Goal: Task Accomplishment & Management: Complete application form

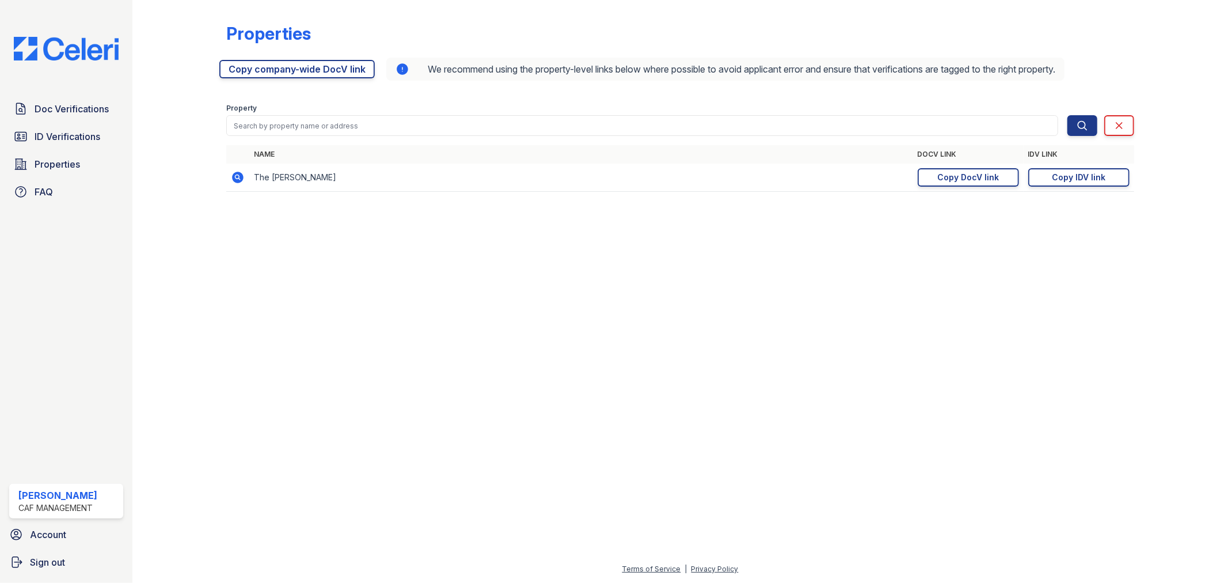
click at [47, 121] on div "Doc Verifications ID Verifications Properties FAQ" at bounding box center [66, 150] width 123 height 106
click at [48, 135] on span "ID Verifications" at bounding box center [68, 137] width 66 height 14
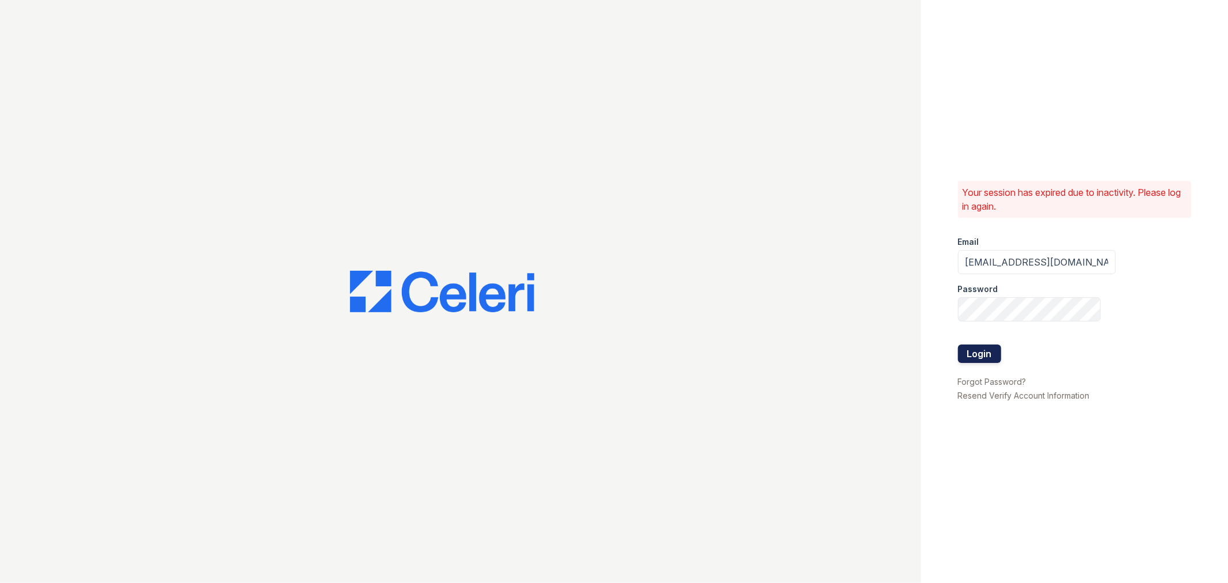
click at [993, 351] on button "Login" at bounding box center [979, 353] width 43 height 18
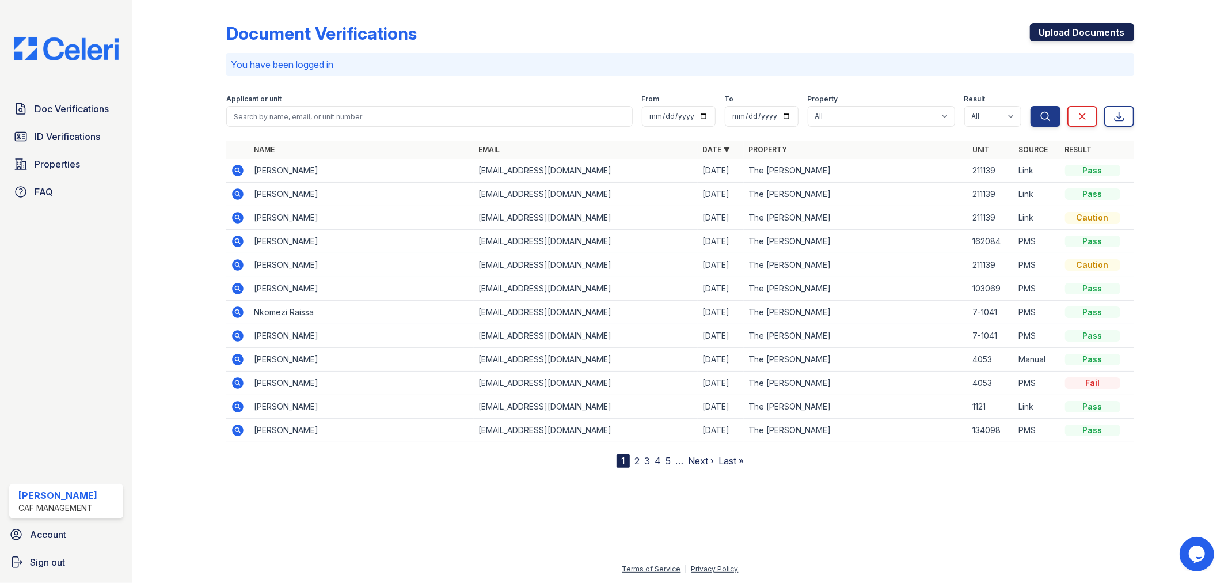
click at [1072, 31] on link "Upload Documents" at bounding box center [1082, 32] width 104 height 18
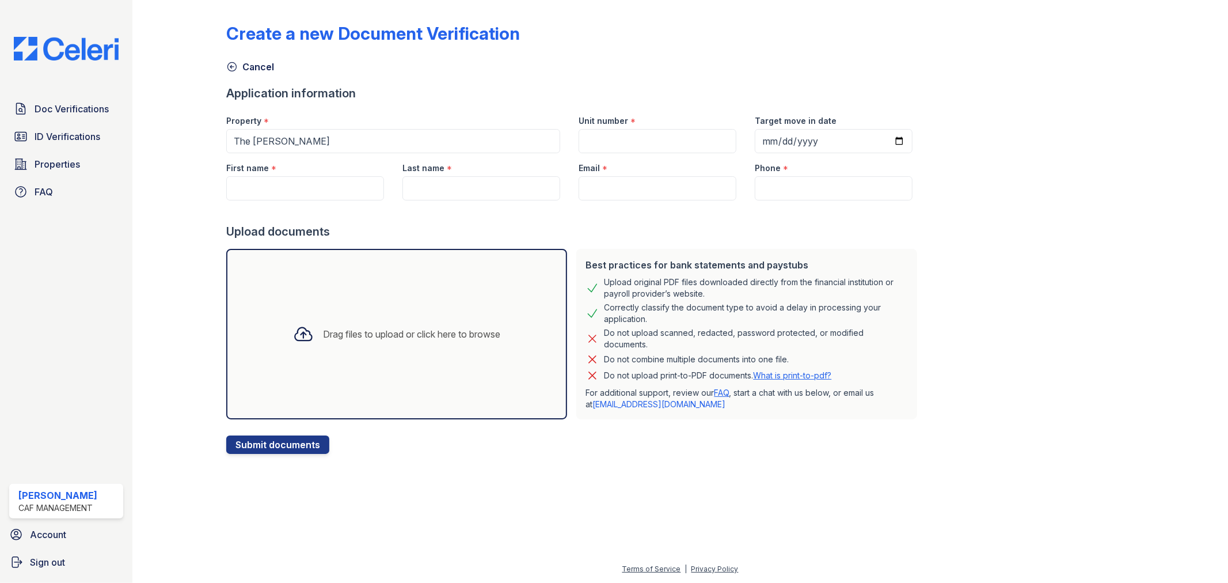
click at [1072, 30] on div "Create a new Document Verification" at bounding box center [680, 38] width 908 height 30
click at [65, 138] on span "ID Verifications" at bounding box center [68, 137] width 66 height 14
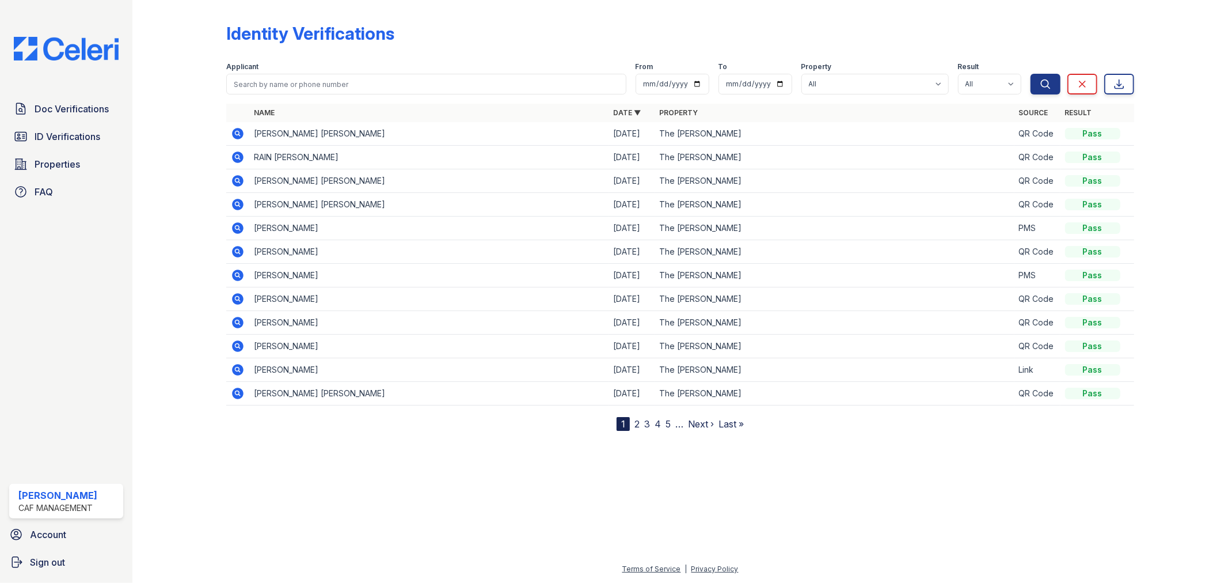
drag, startPoint x: 17, startPoint y: 66, endPoint x: 18, endPoint y: 75, distance: 9.9
click at [17, 71] on div "Doc Verifications ID Verifications Properties FAQ [PERSON_NAME] CAF Management …" at bounding box center [66, 291] width 132 height 583
click at [62, 106] on span "Doc Verifications" at bounding box center [72, 109] width 74 height 14
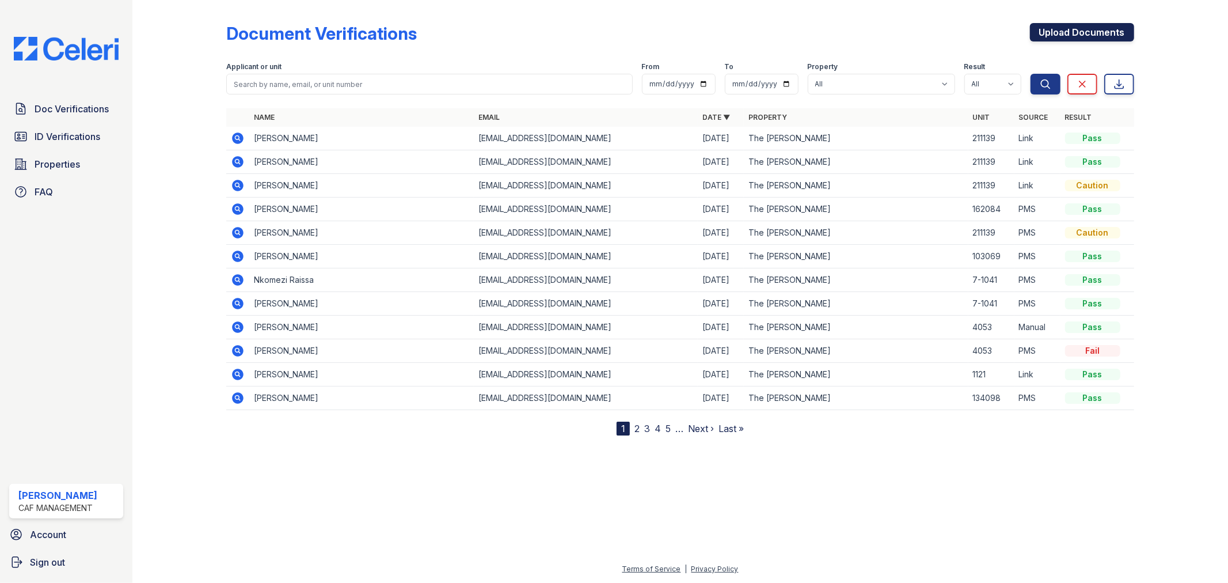
click at [1068, 31] on link "Upload Documents" at bounding box center [1082, 32] width 104 height 18
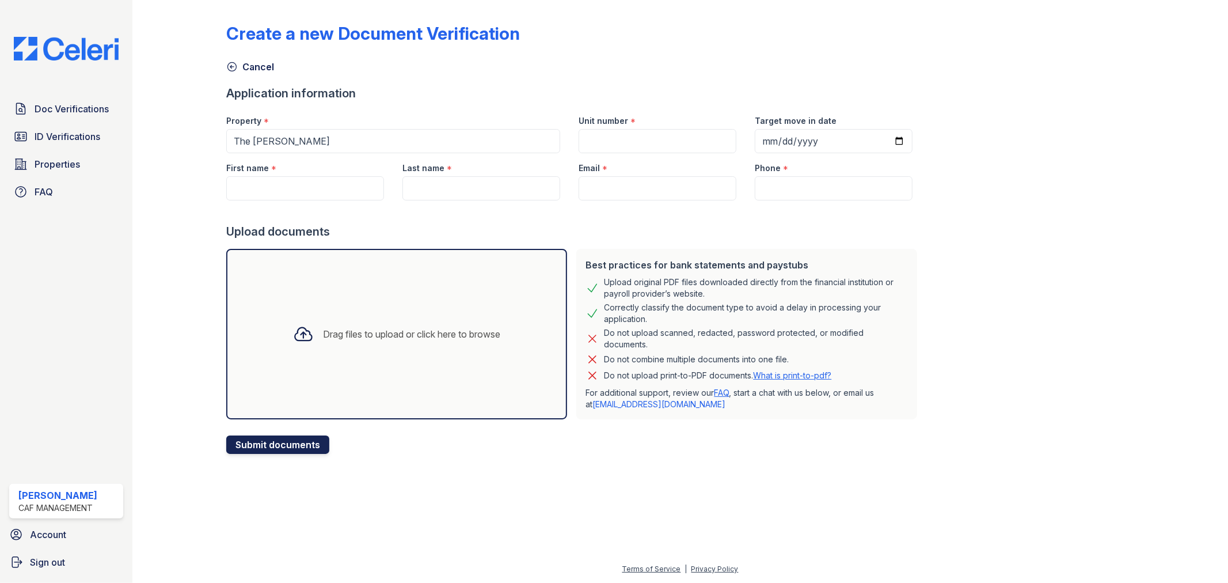
click at [304, 445] on button "Submit documents" at bounding box center [277, 444] width 103 height 18
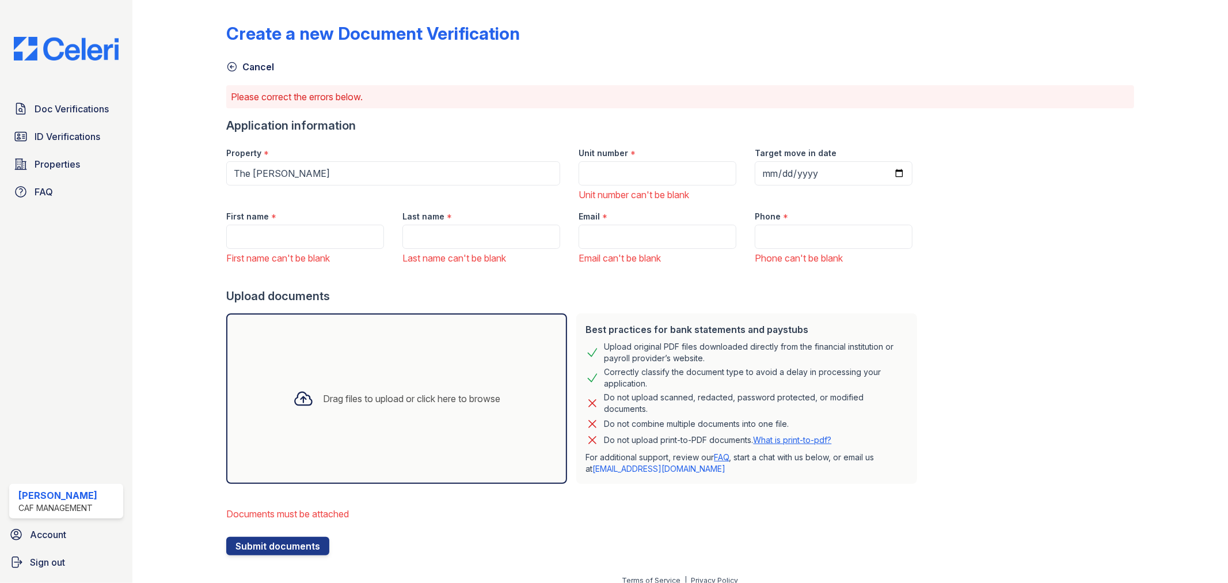
click at [366, 402] on div "Drag files to upload or click here to browse" at bounding box center [411, 399] width 177 height 14
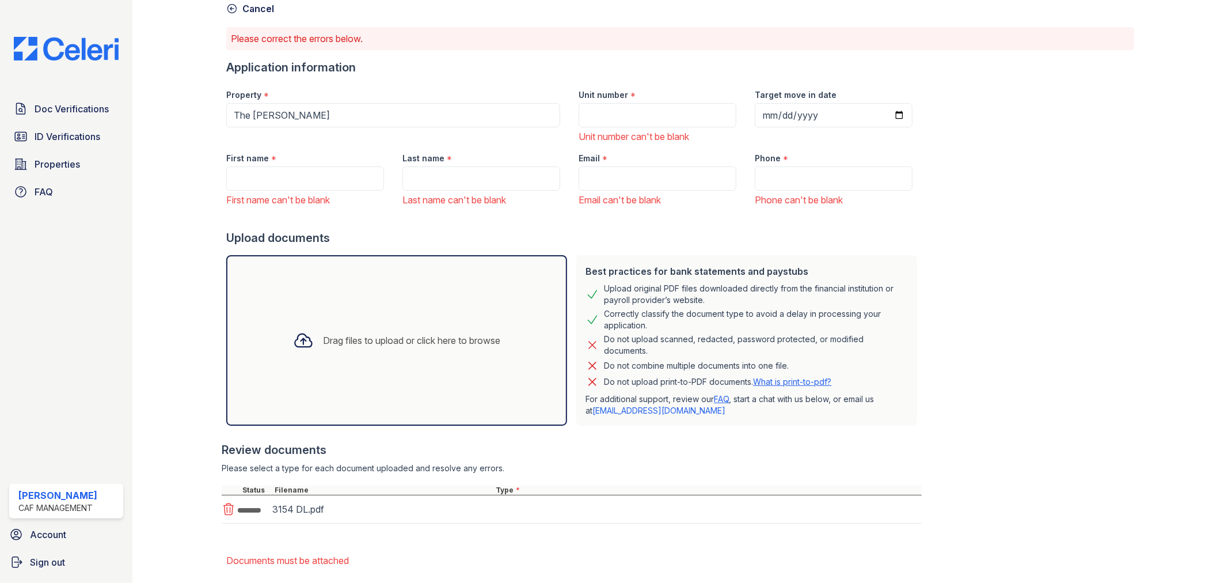
scroll to position [119, 0]
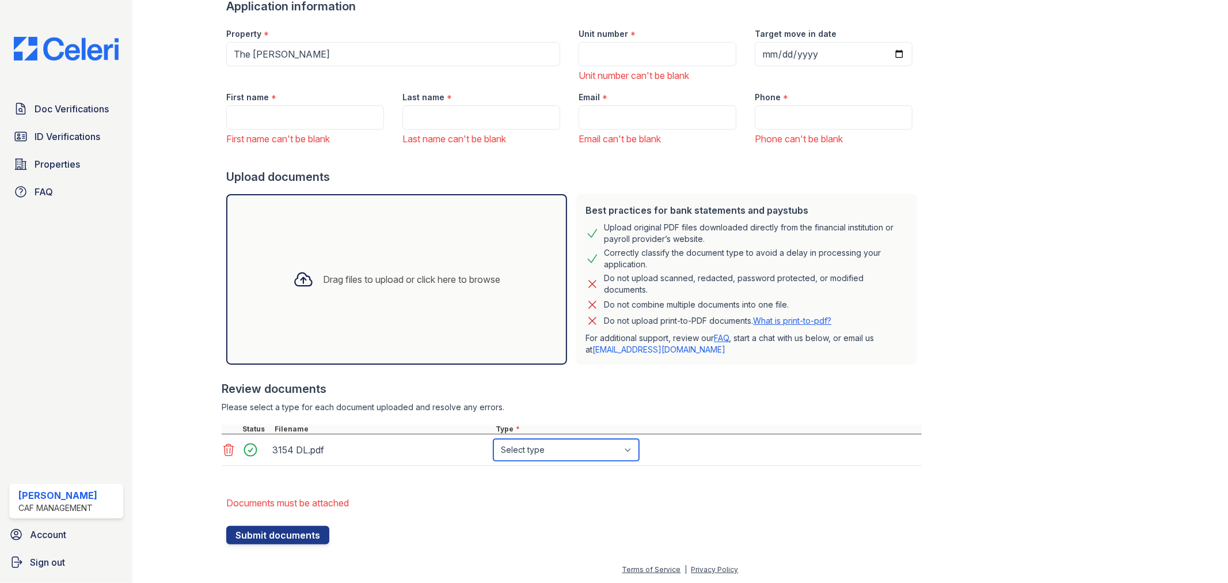
click at [576, 451] on select "Select type Paystub Bank Statement Offer Letter Tax Documents Benefit Award Let…" at bounding box center [567, 450] width 146 height 22
click at [494, 439] on select "Select type Paystub Bank Statement Offer Letter Tax Documents Benefit Award Let…" at bounding box center [567, 450] width 146 height 22
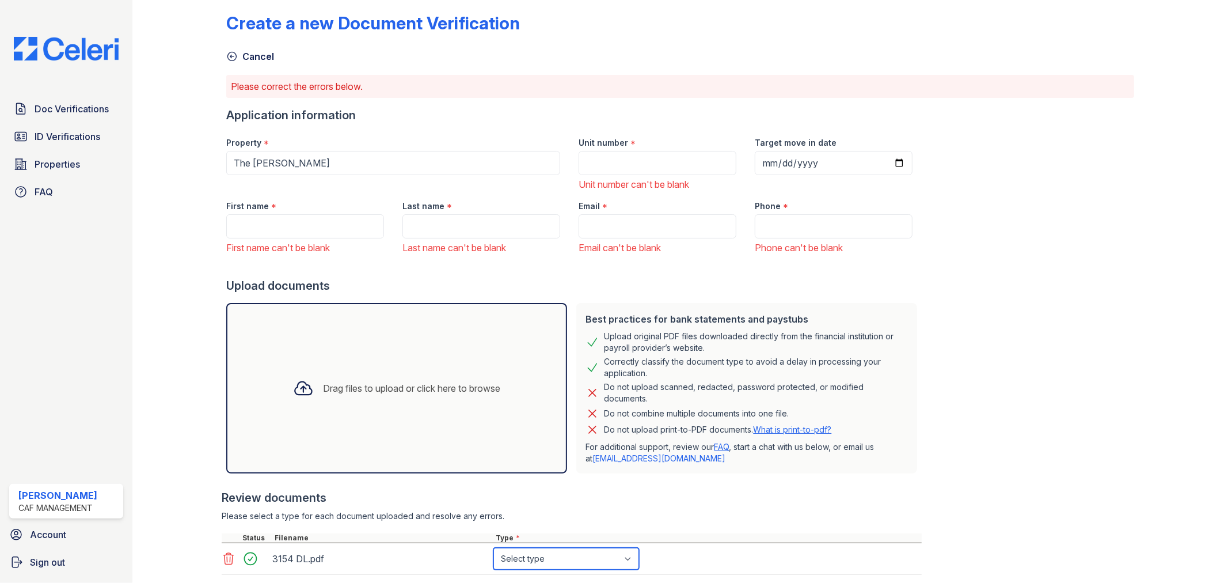
scroll to position [0, 0]
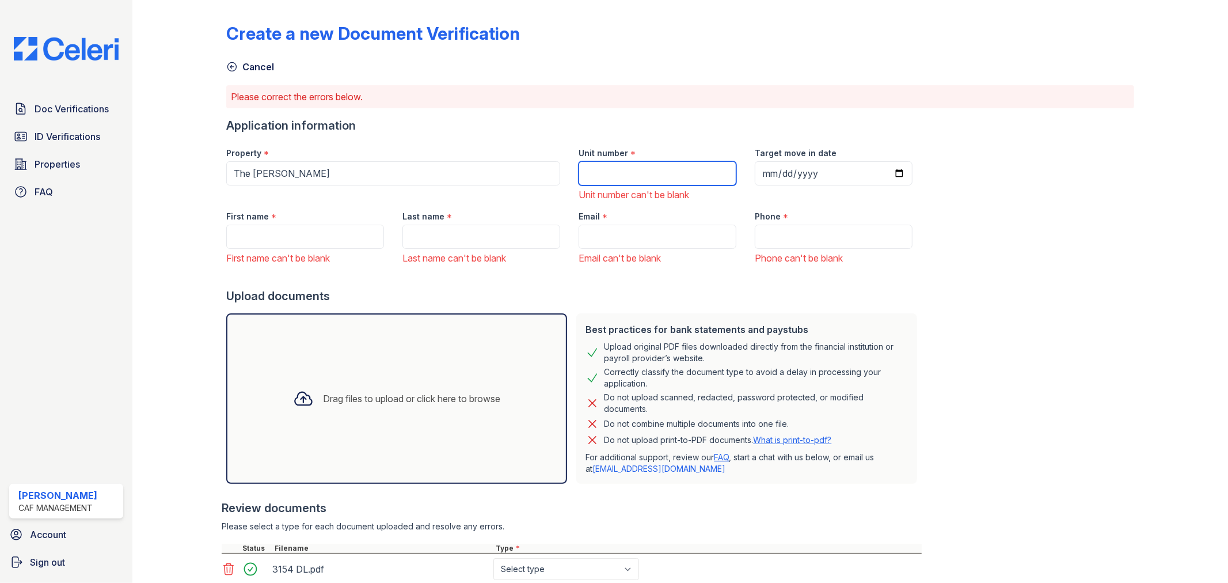
click at [654, 174] on input "Unit number" at bounding box center [658, 173] width 158 height 24
type input "3154"
click at [316, 240] on input "First name" at bounding box center [305, 237] width 158 height 24
type input "Atharva"
click at [438, 227] on input "Last name" at bounding box center [482, 237] width 158 height 24
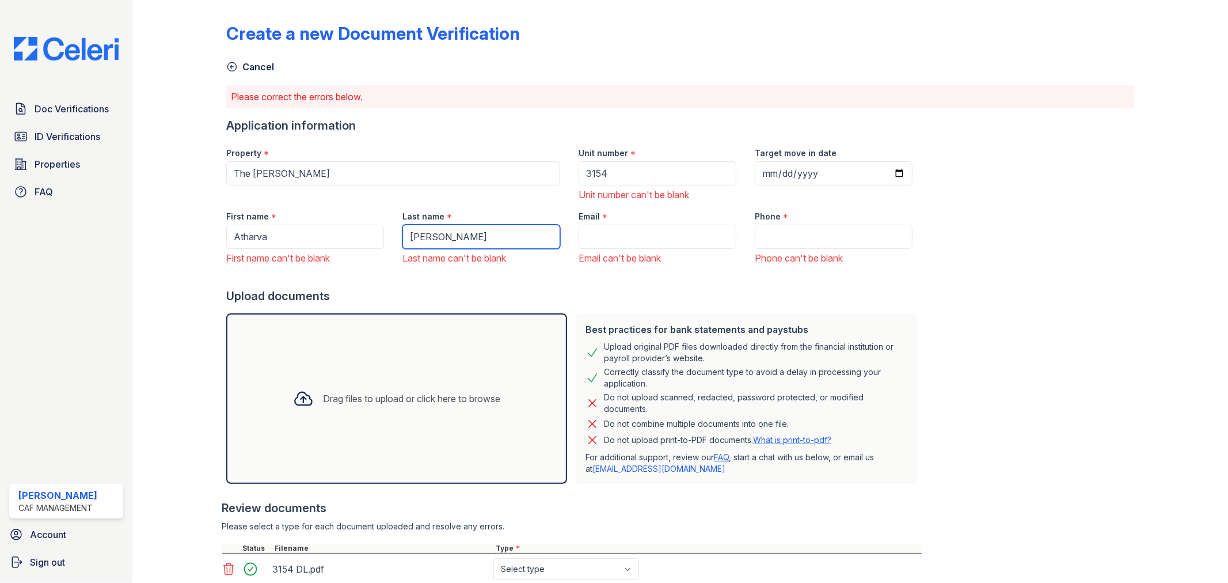
type input "[PERSON_NAME]"
click at [643, 242] on input "Email" at bounding box center [658, 237] width 158 height 24
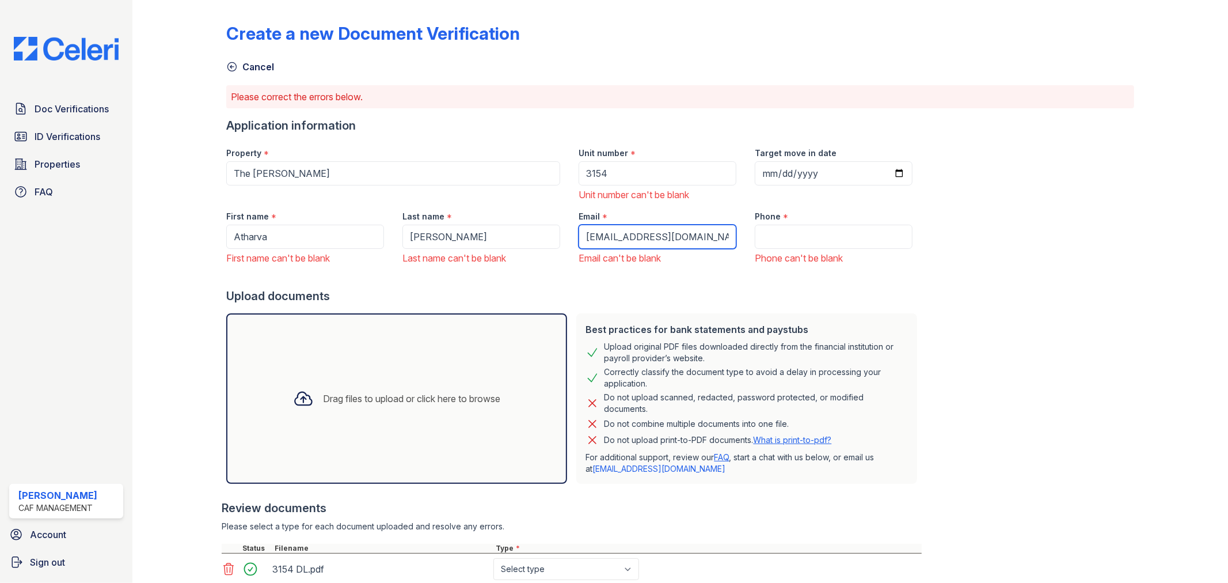
type input "[EMAIL_ADDRESS][DOMAIN_NAME]"
click at [797, 232] on input "Phone" at bounding box center [834, 237] width 158 height 24
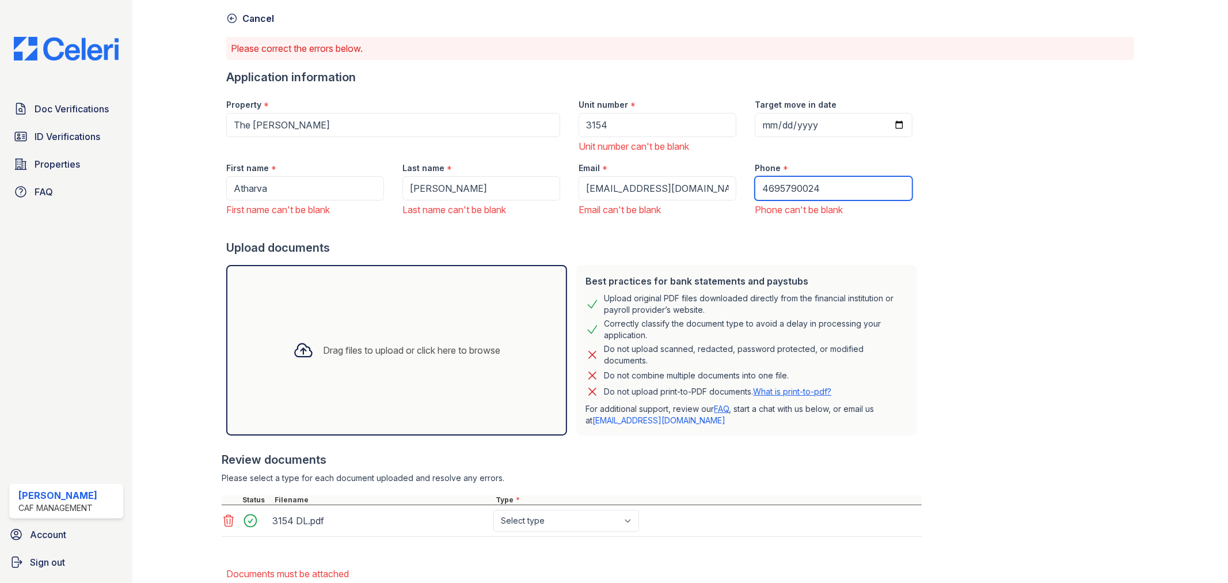
scroll to position [119, 0]
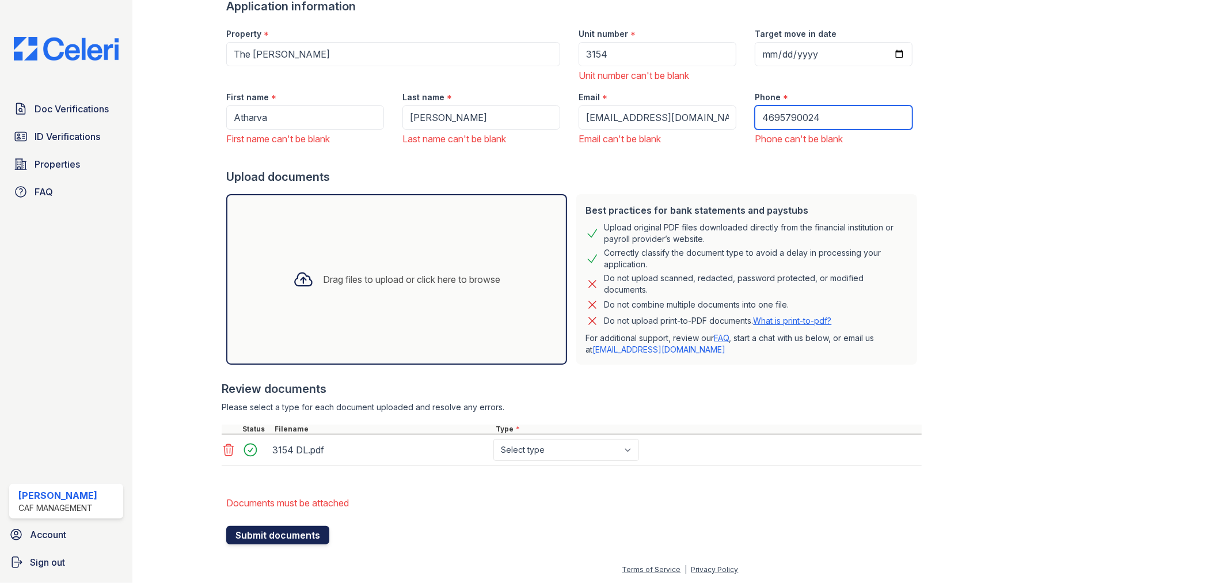
type input "4695790024"
click at [297, 534] on button "Submit documents" at bounding box center [277, 535] width 103 height 18
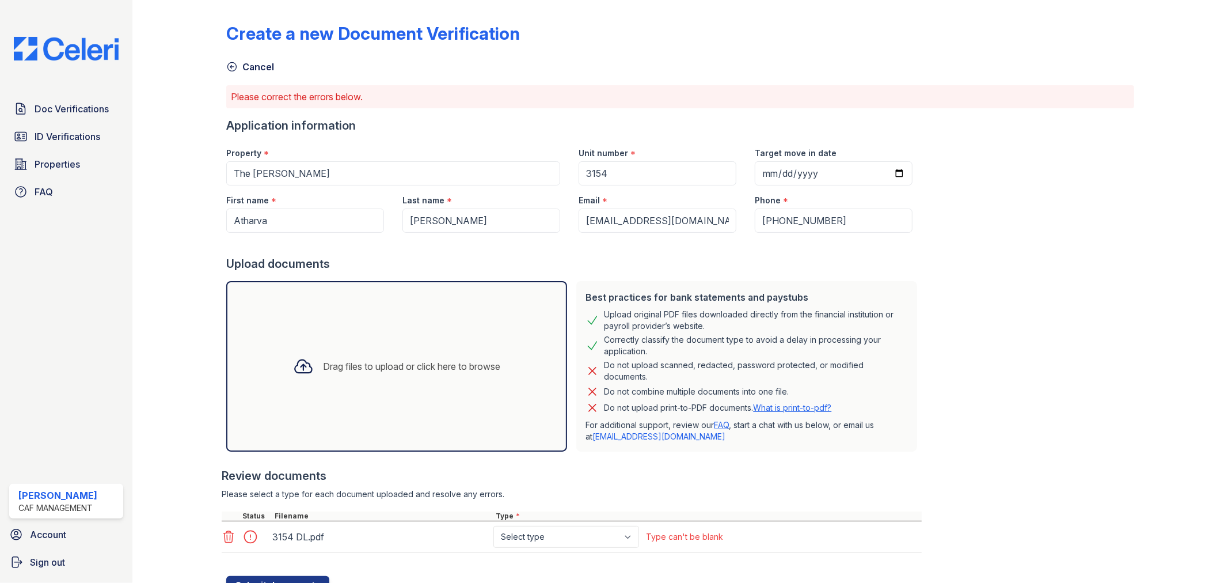
scroll to position [50, 0]
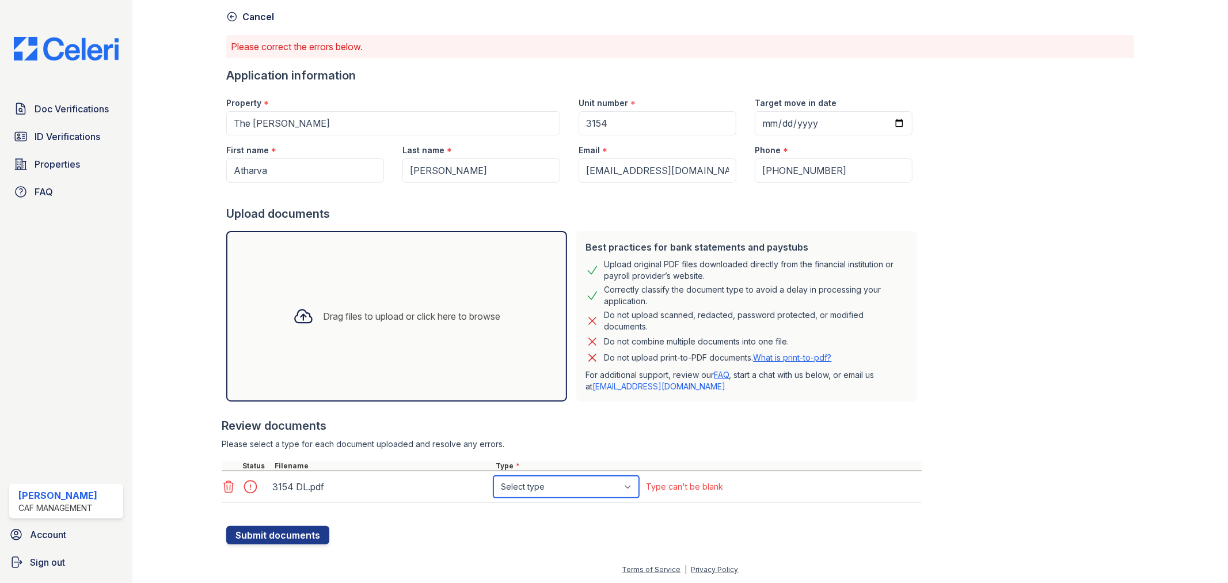
click at [608, 486] on select "Select type Paystub Bank Statement Offer Letter Tax Documents Benefit Award Let…" at bounding box center [567, 487] width 146 height 22
select select "other"
click at [494, 476] on select "Select type Paystub Bank Statement Offer Letter Tax Documents Benefit Award Let…" at bounding box center [567, 487] width 146 height 22
click at [252, 487] on div at bounding box center [254, 487] width 32 height 16
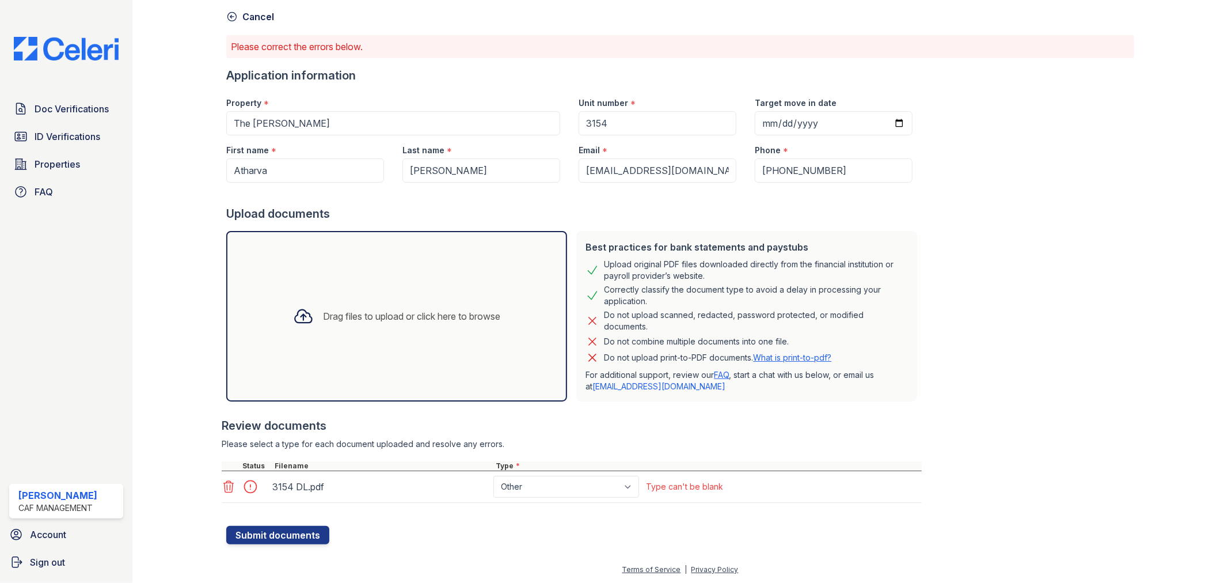
click at [224, 487] on icon at bounding box center [229, 487] width 10 height 12
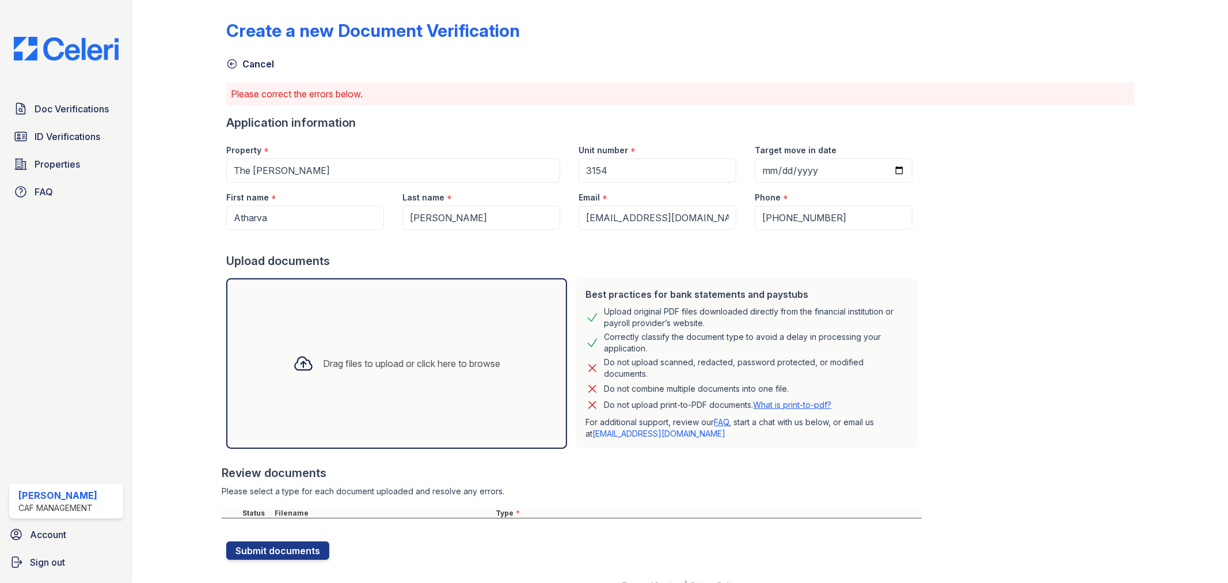
scroll to position [0, 0]
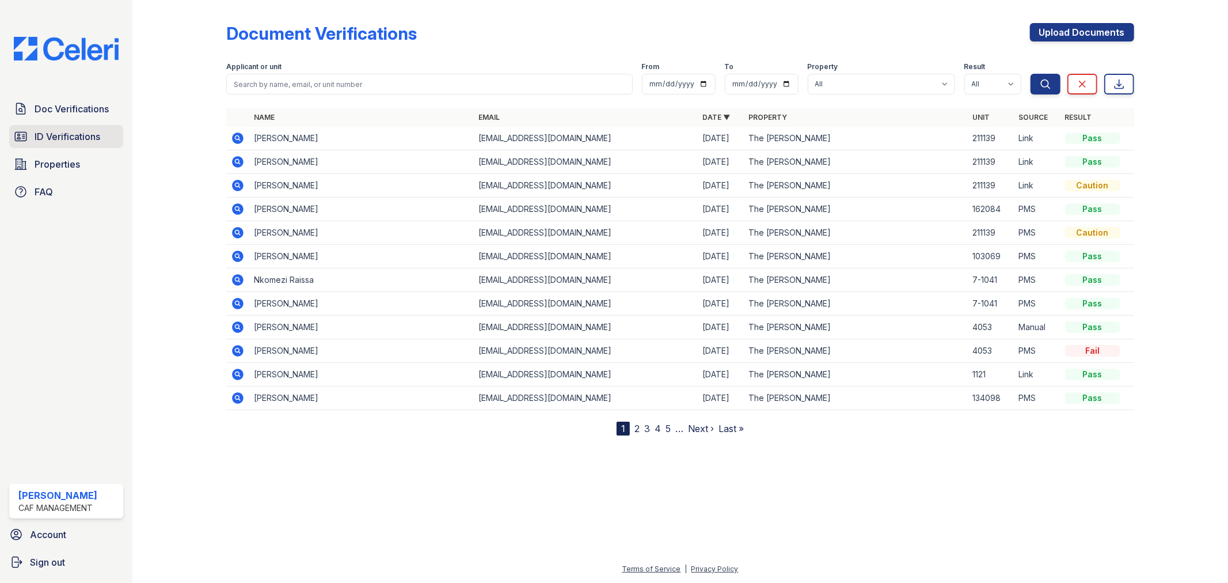
click at [88, 134] on span "ID Verifications" at bounding box center [68, 137] width 66 height 14
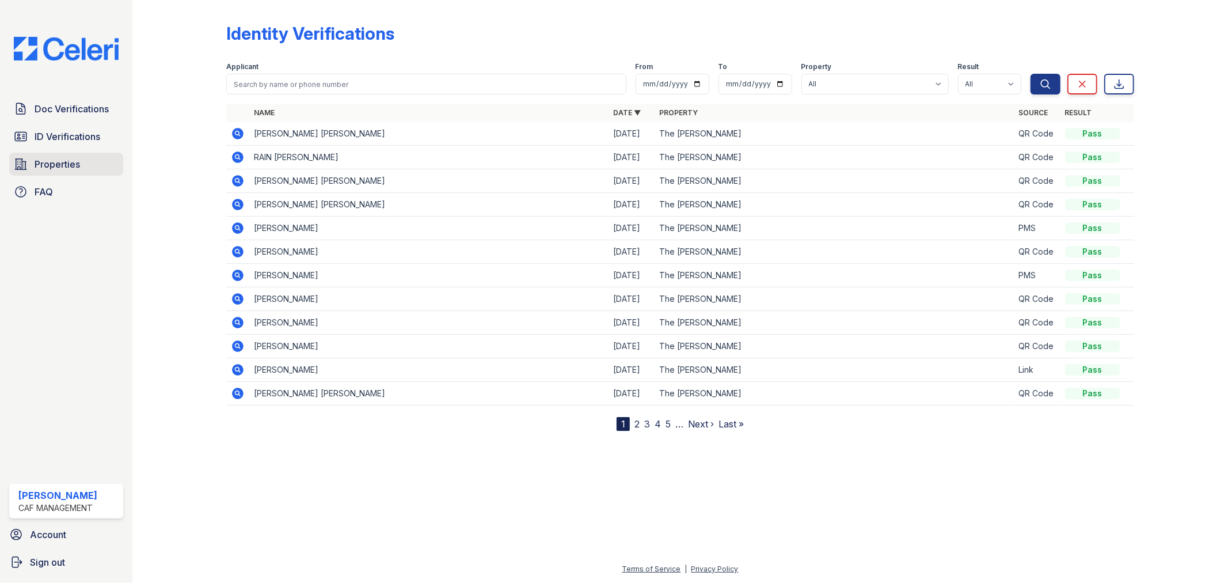
click at [51, 164] on span "Properties" at bounding box center [57, 164] width 45 height 14
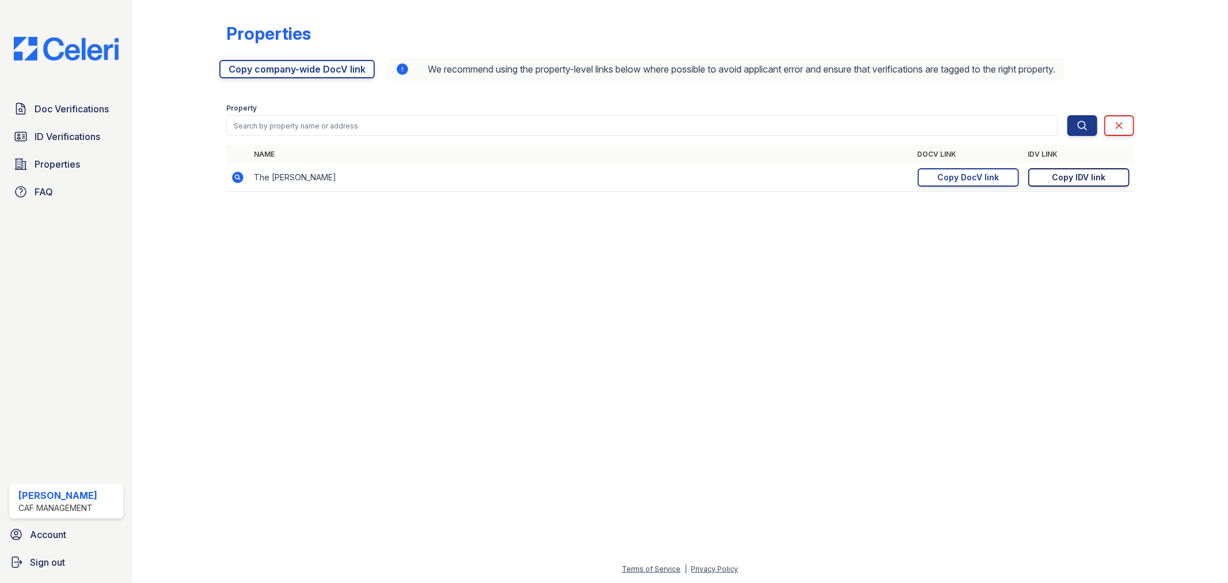
click at [1056, 175] on div "Copy IDV link" at bounding box center [1079, 178] width 54 height 12
click at [75, 110] on span "Doc Verifications" at bounding box center [72, 109] width 74 height 14
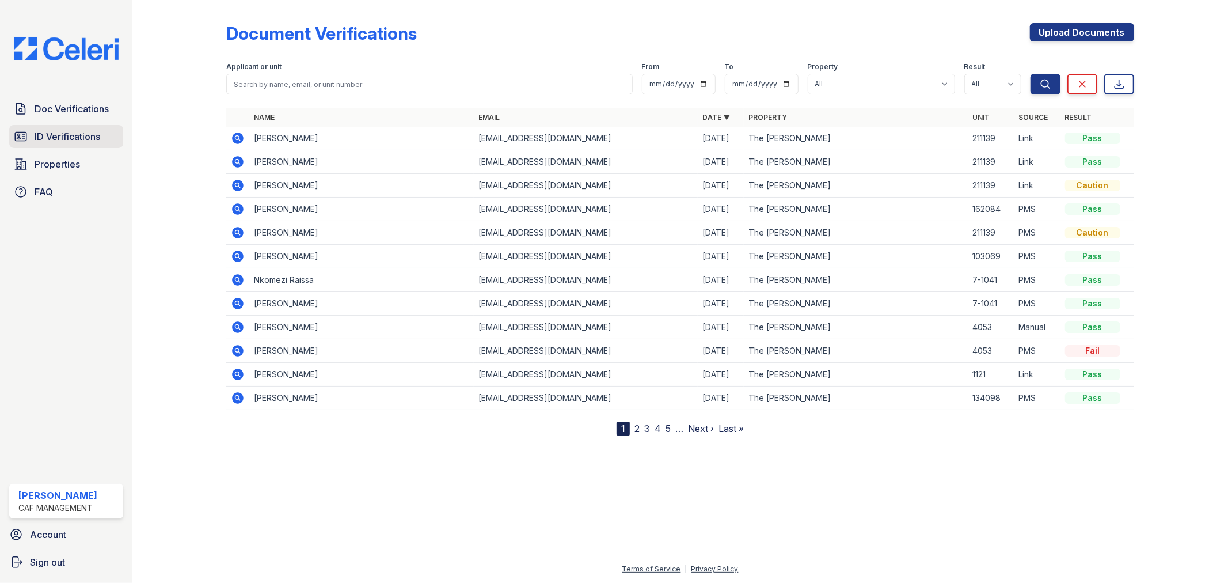
click at [65, 131] on span "ID Verifications" at bounding box center [68, 137] width 66 height 14
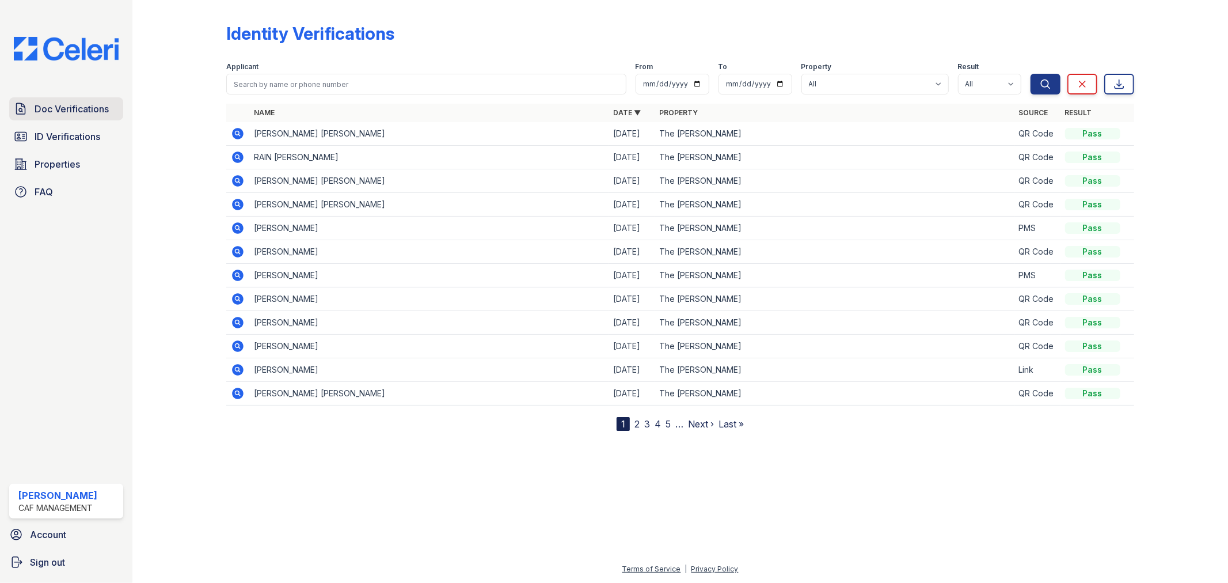
click at [63, 101] on link "Doc Verifications" at bounding box center [66, 108] width 114 height 23
